Goal: Task Accomplishment & Management: Manage account settings

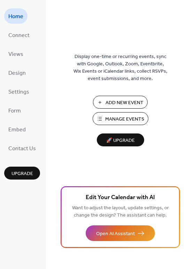
click at [109, 119] on span "Manage Events" at bounding box center [124, 118] width 39 height 7
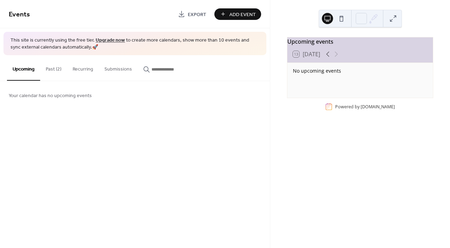
drag, startPoint x: 302, startPoint y: 59, endPoint x: 273, endPoint y: 73, distance: 32.1
click at [273, 73] on div "Upcoming events 13 Today No upcoming events Powered by EventsCalendar.co" at bounding box center [360, 124] width 180 height 248
click at [338, 20] on button at bounding box center [341, 18] width 11 height 11
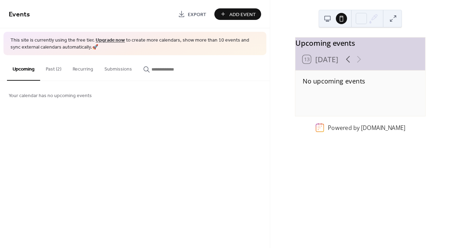
click at [328, 19] on button at bounding box center [327, 18] width 11 height 11
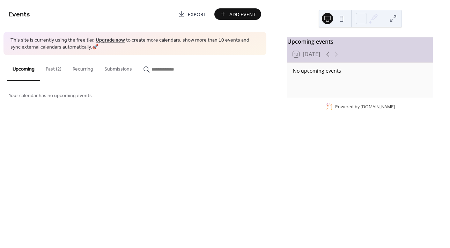
click at [328, 58] on icon at bounding box center [327, 54] width 8 height 8
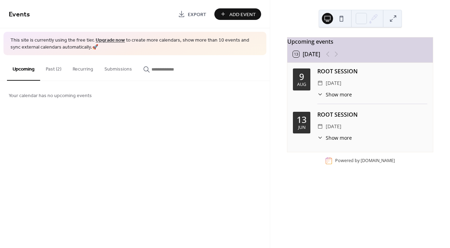
click at [334, 57] on div at bounding box center [331, 54] width 17 height 8
click at [339, 23] on button at bounding box center [341, 18] width 11 height 11
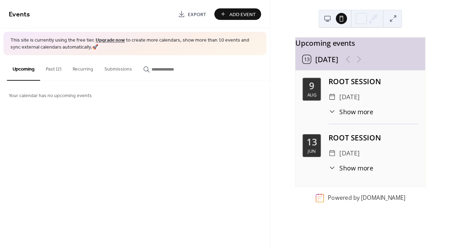
click at [324, 18] on button at bounding box center [327, 18] width 11 height 11
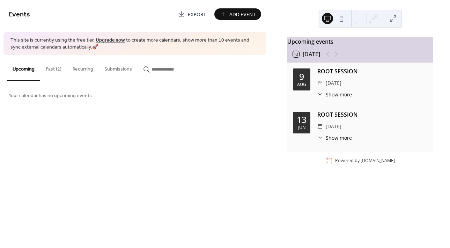
click at [330, 21] on button at bounding box center [327, 18] width 11 height 11
click at [337, 57] on div at bounding box center [331, 54] width 17 height 8
click at [282, 16] on div "Upcoming events 13 Today 9 Aug ROOT SESSION ​ Saturday, August 9, 2025 ​ Show m…" at bounding box center [360, 124] width 180 height 248
click at [51, 68] on button "Past (2)" at bounding box center [53, 67] width 27 height 25
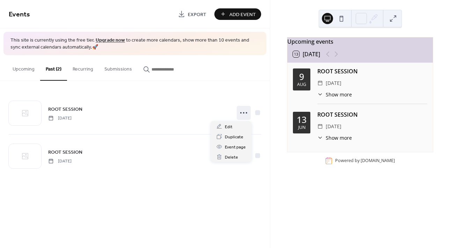
click at [243, 113] on circle at bounding box center [243, 112] width 1 height 1
click at [229, 135] on span "Duplicate" at bounding box center [234, 136] width 18 height 7
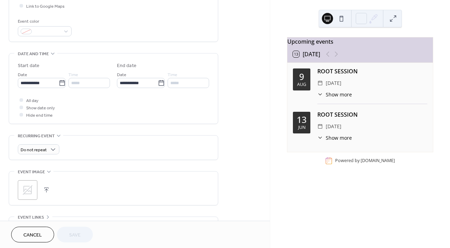
scroll to position [174, 0]
click at [65, 84] on label "**********" at bounding box center [42, 82] width 48 height 10
click at [59, 84] on input "**********" at bounding box center [38, 82] width 41 height 10
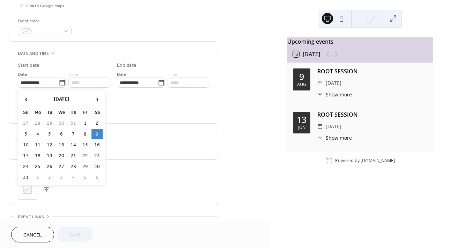
click at [102, 102] on th "›" at bounding box center [96, 99] width 11 height 15
click at [102, 100] on span "›" at bounding box center [97, 99] width 10 height 14
click at [98, 155] on td "25" at bounding box center [96, 156] width 11 height 10
type input "**********"
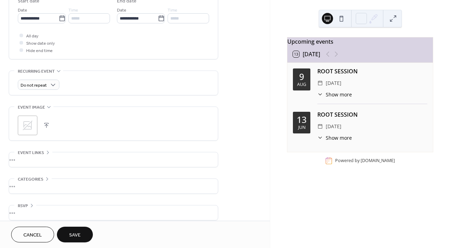
scroll to position [246, 0]
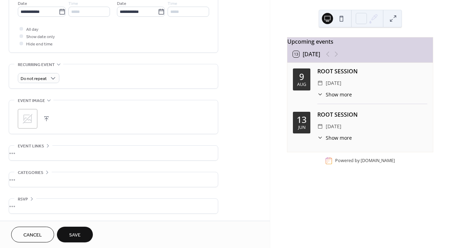
click at [76, 233] on span "Save" at bounding box center [75, 234] width 12 height 7
